Goal: Find specific page/section: Find specific page/section

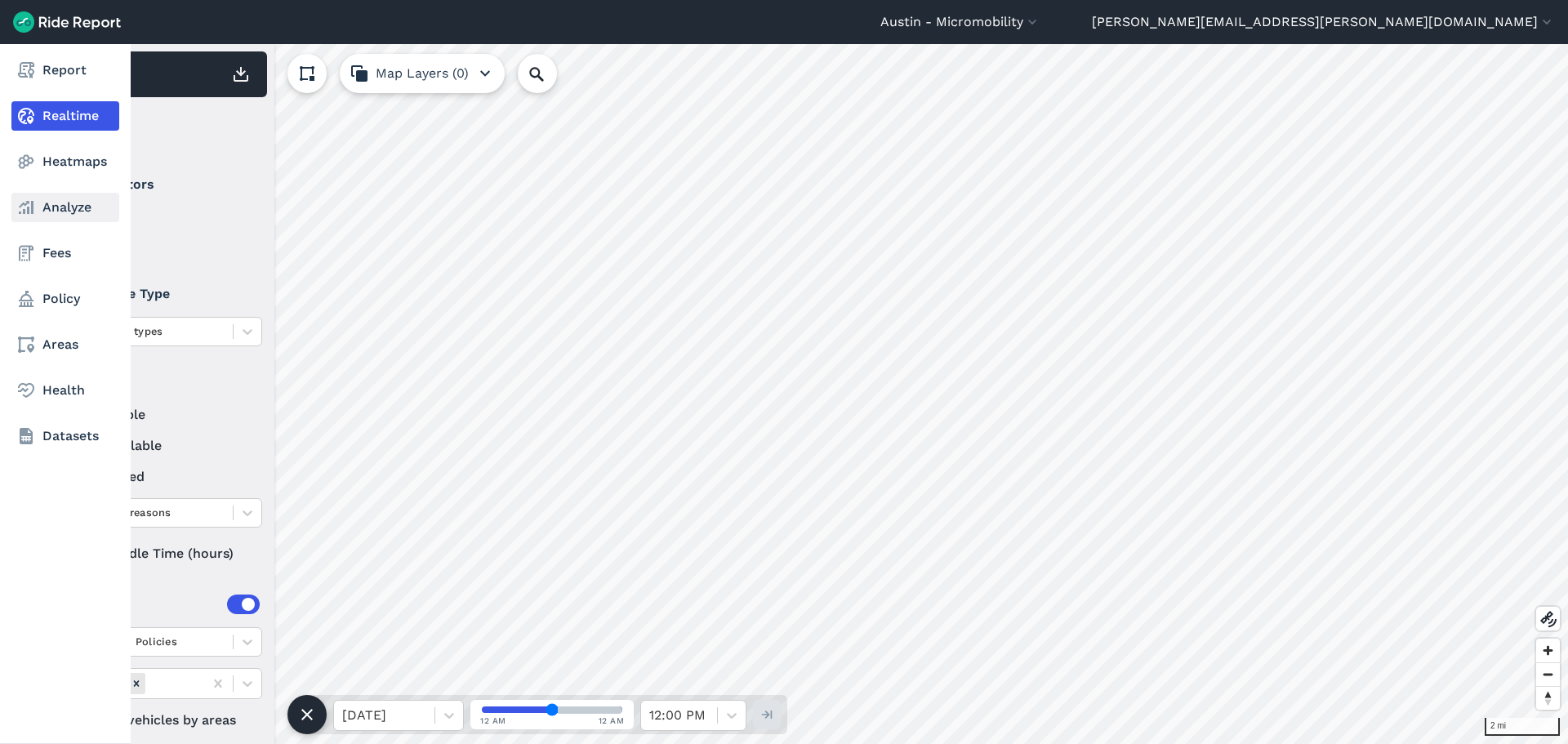
click at [53, 208] on link "Analyze" at bounding box center [66, 207] width 108 height 29
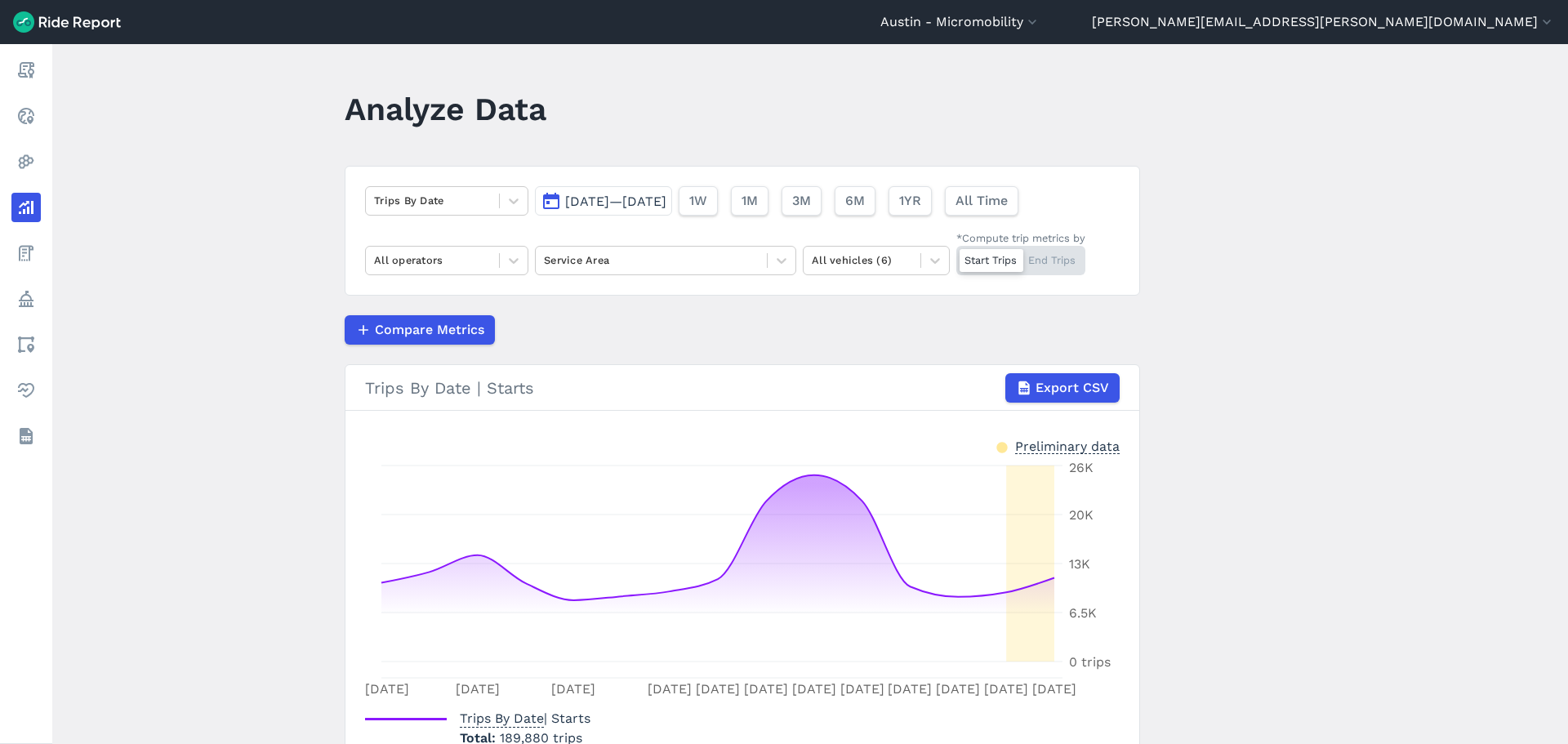
click at [667, 201] on span "Sep 25, 2025—Oct 9, 2025" at bounding box center [616, 201] width 102 height 16
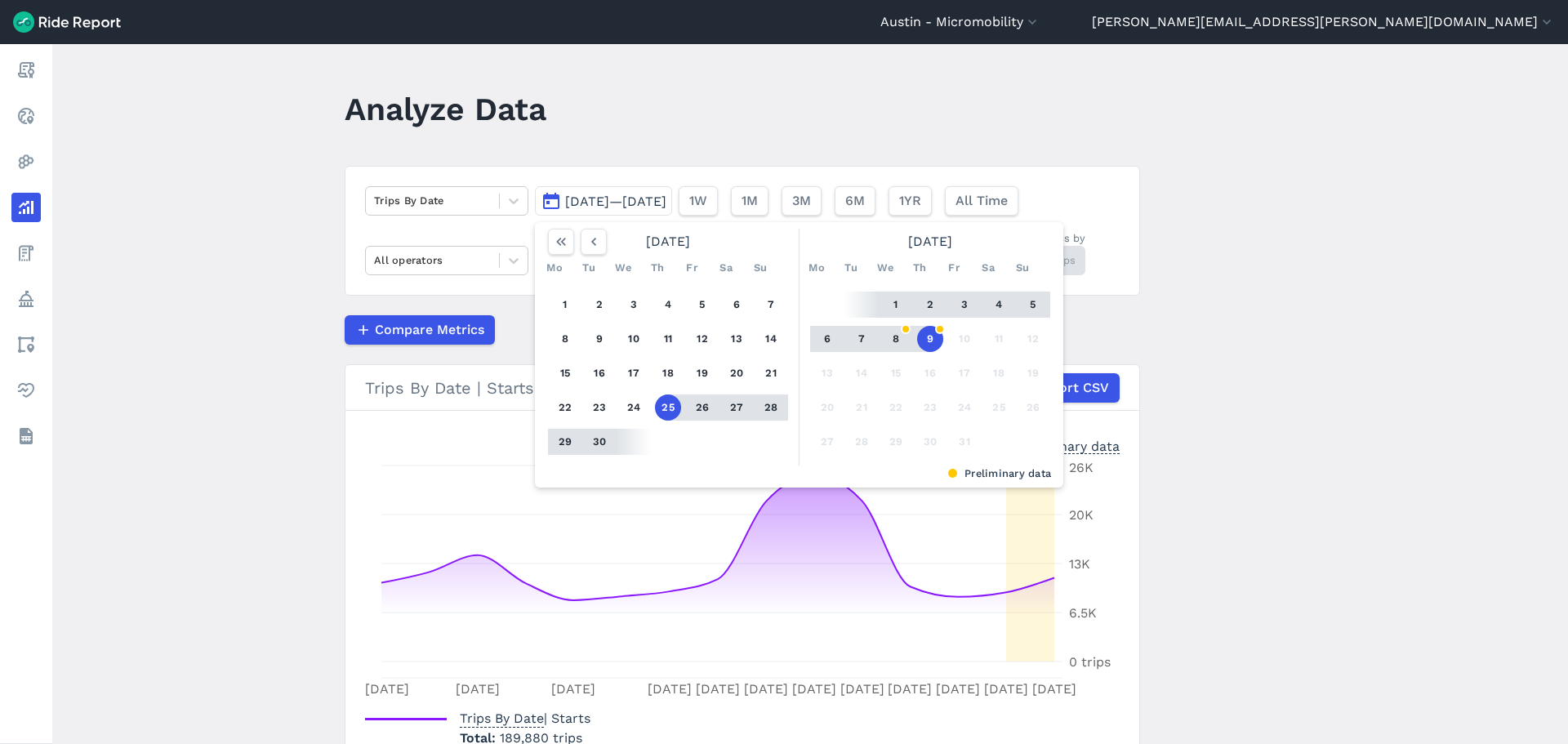
click at [925, 339] on button "9" at bounding box center [930, 339] width 26 height 26
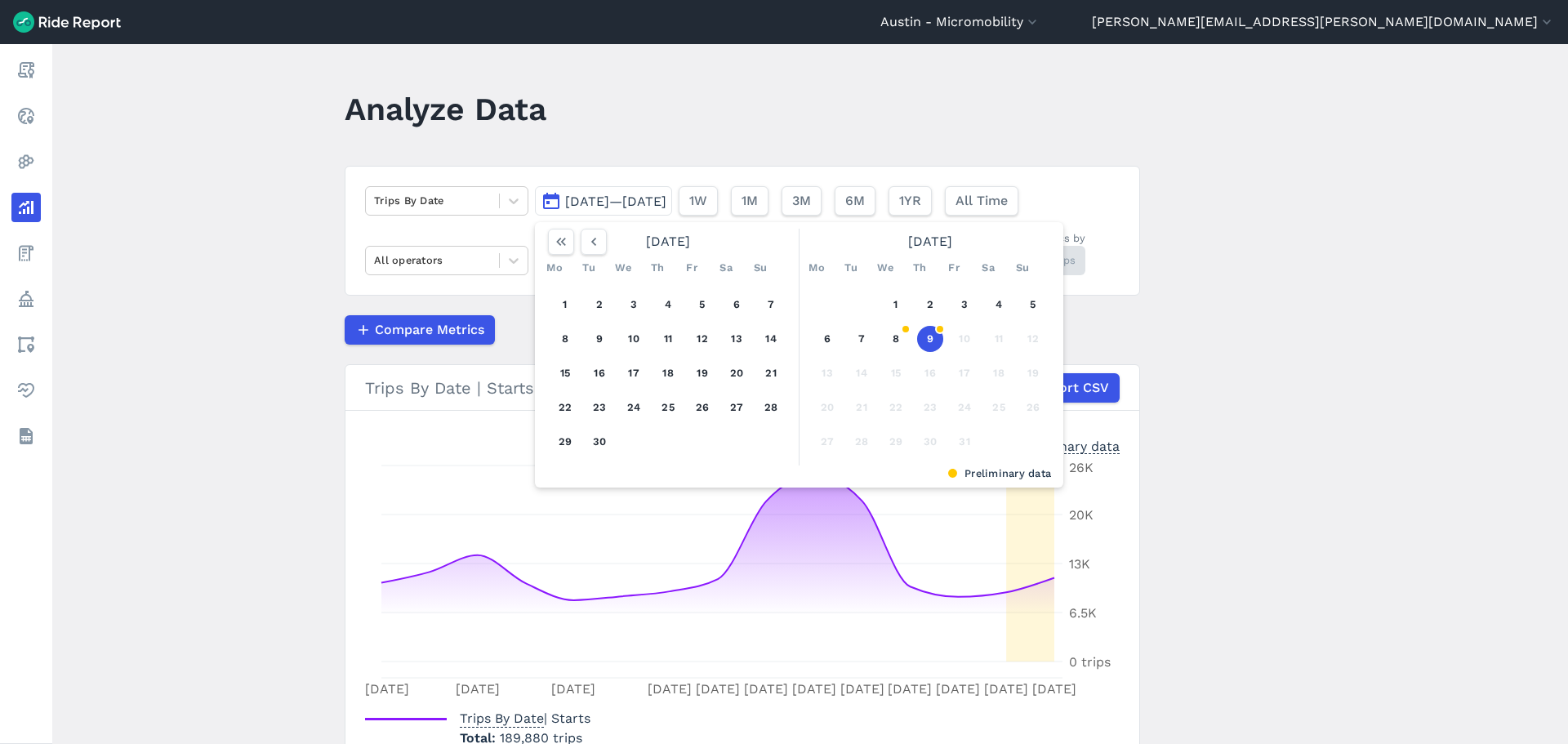
click at [925, 339] on button "9" at bounding box center [930, 339] width 26 height 26
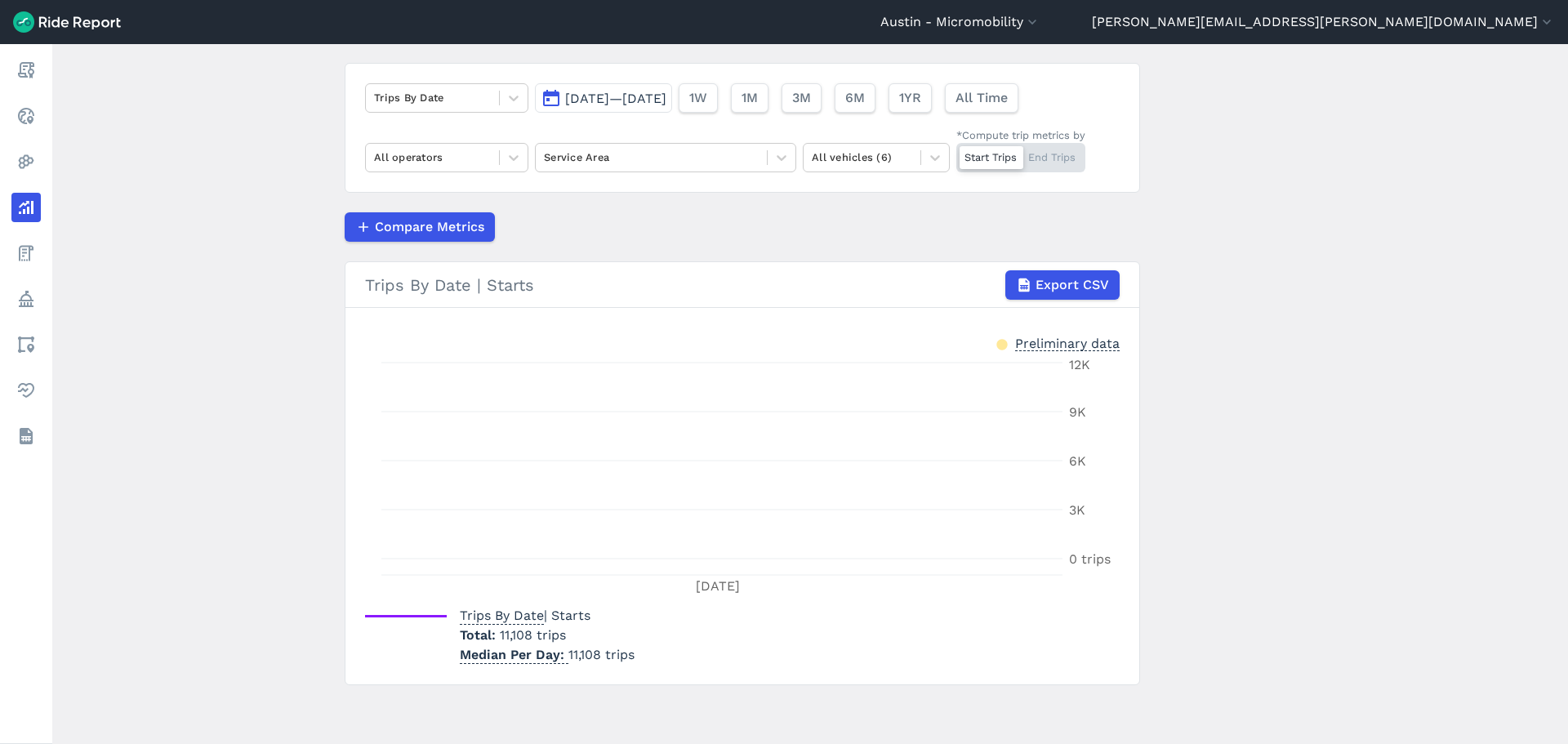
scroll to position [21, 0]
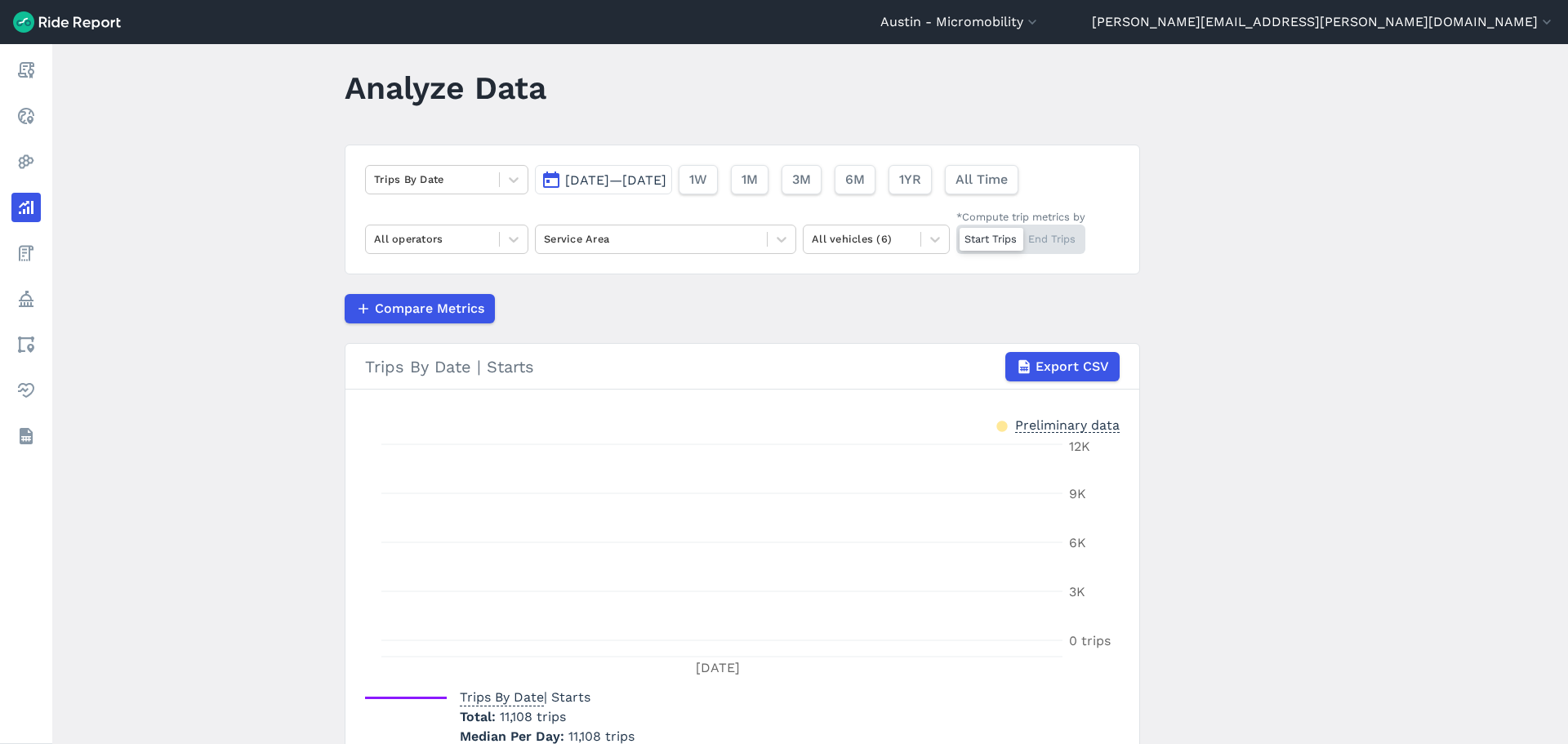
click at [672, 171] on button "Oct 9, 2025—Oct 9, 2025" at bounding box center [603, 180] width 138 height 29
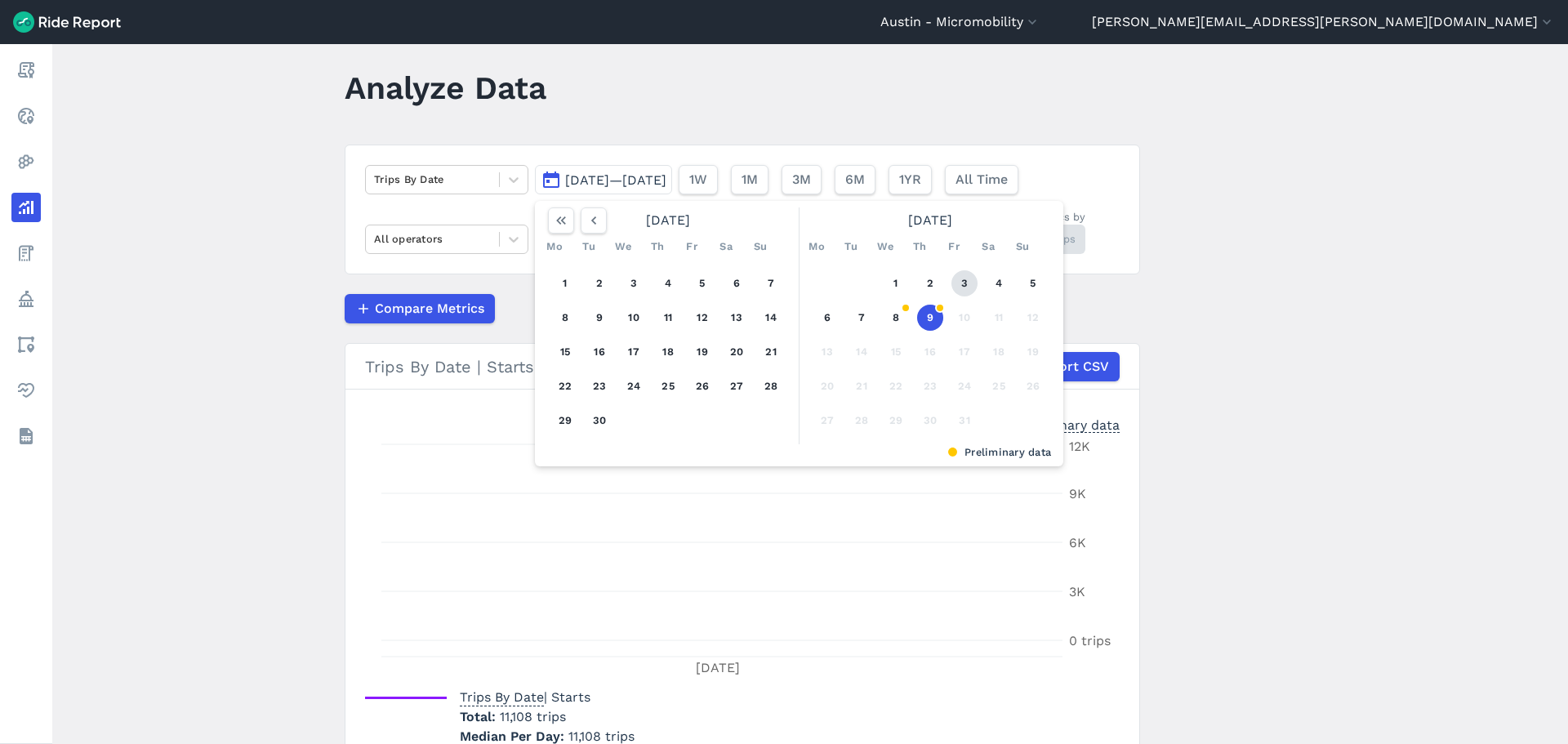
click at [969, 284] on button "3" at bounding box center [965, 283] width 26 height 26
click at [965, 287] on button "3" at bounding box center [965, 283] width 26 height 26
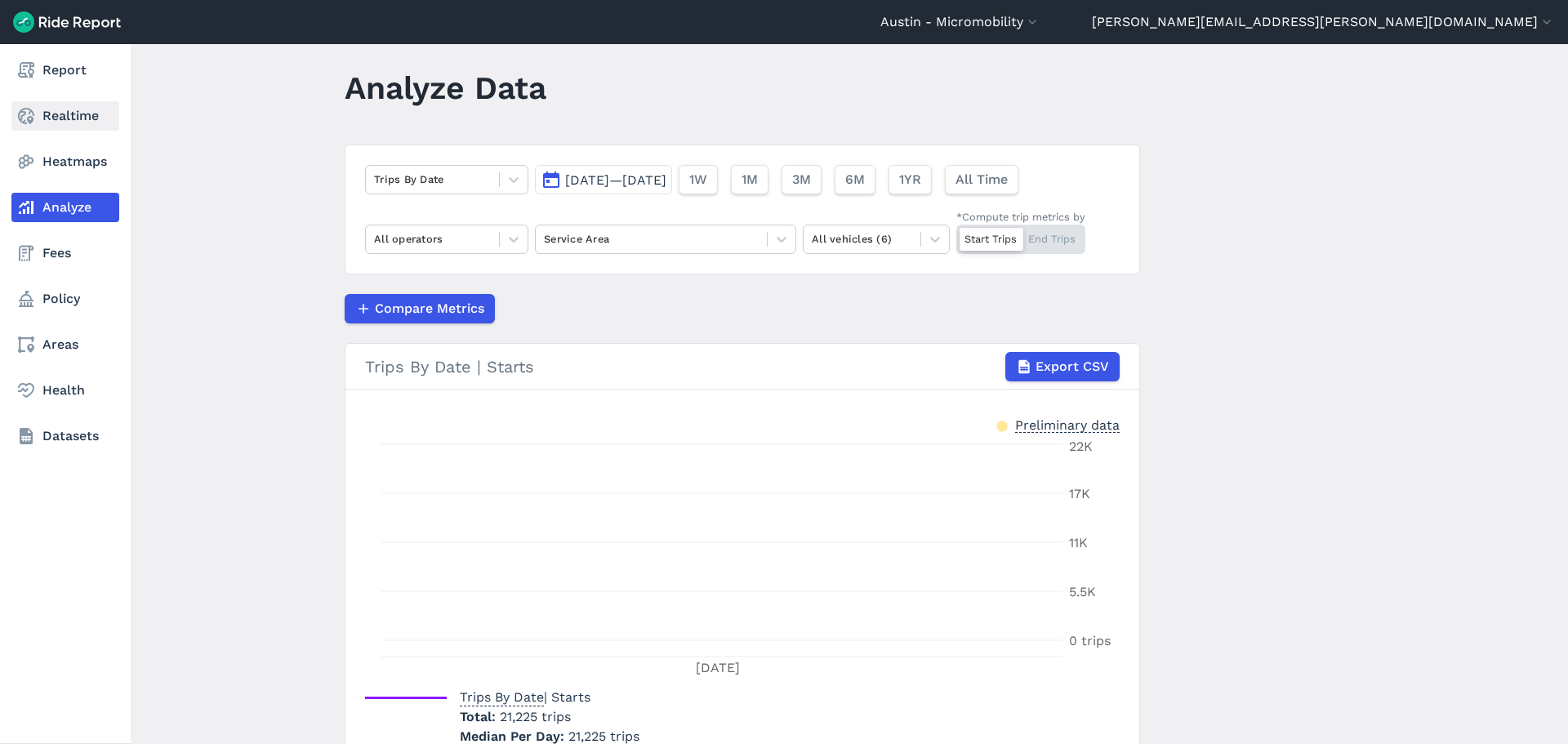
click at [66, 120] on link "Realtime" at bounding box center [66, 116] width 108 height 29
